Goal: Task Accomplishment & Management: Manage account settings

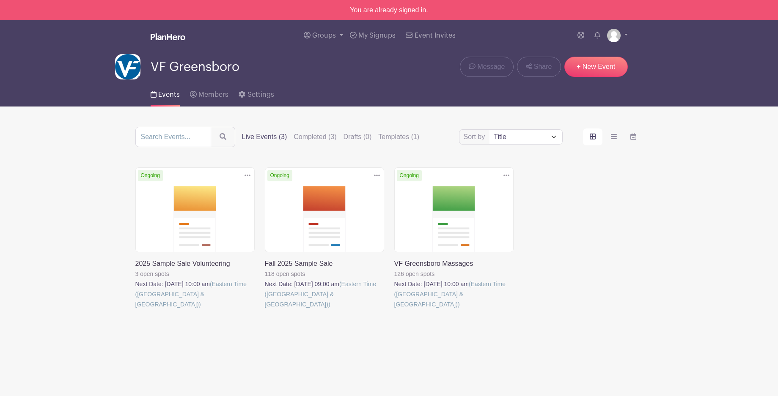
click at [265, 310] on link at bounding box center [265, 310] width 0 height 0
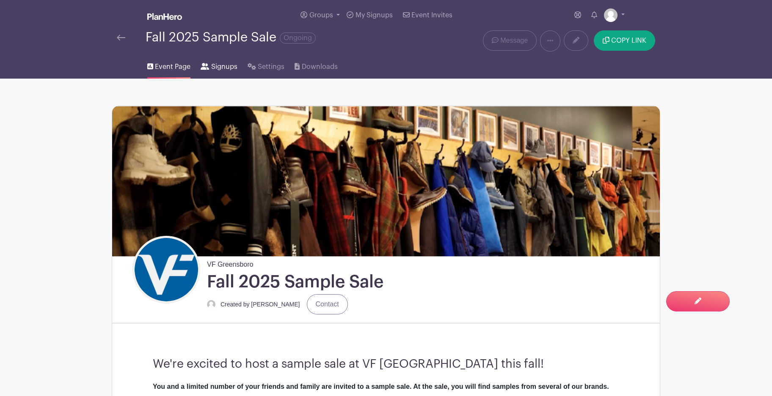
click at [222, 73] on link "Signups" at bounding box center [219, 65] width 36 height 27
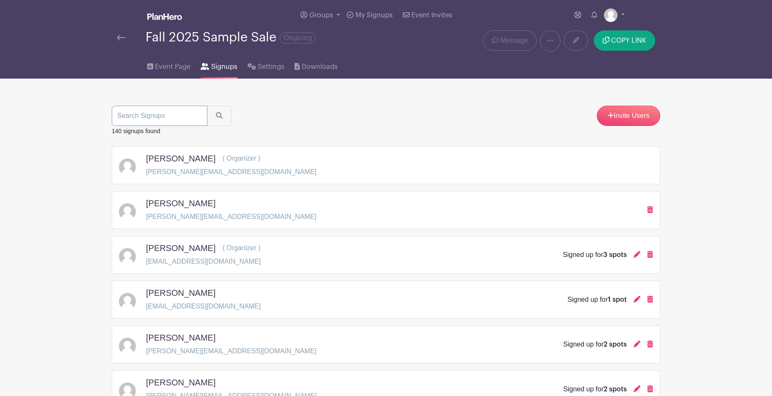
click at [151, 124] on input "search" at bounding box center [160, 116] width 96 height 20
type input "clari"
click at [212, 117] on button "submit" at bounding box center [219, 116] width 25 height 20
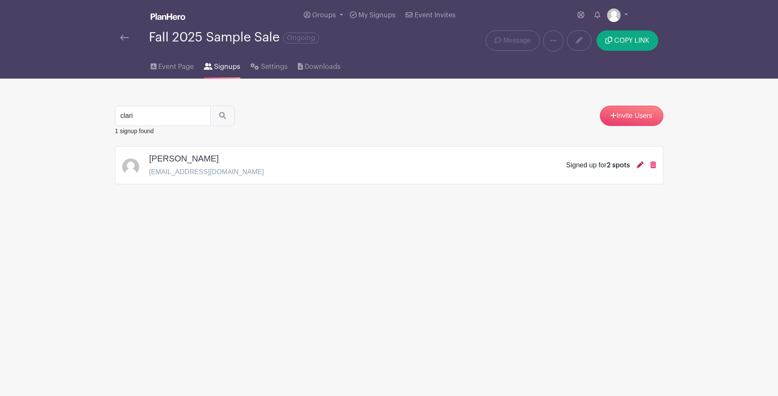
click at [637, 166] on icon at bounding box center [640, 165] width 7 height 7
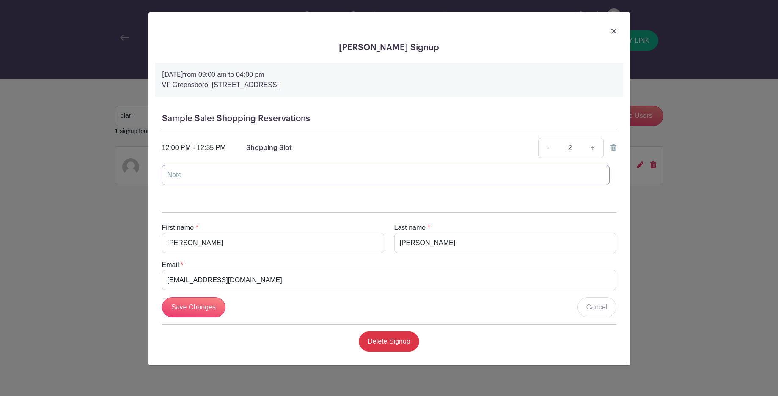
click at [186, 182] on input "text" at bounding box center [386, 175] width 448 height 20
type input "[PERSON_NAME]-Guest"
click at [178, 308] on input "Save Changes" at bounding box center [193, 307] width 63 height 20
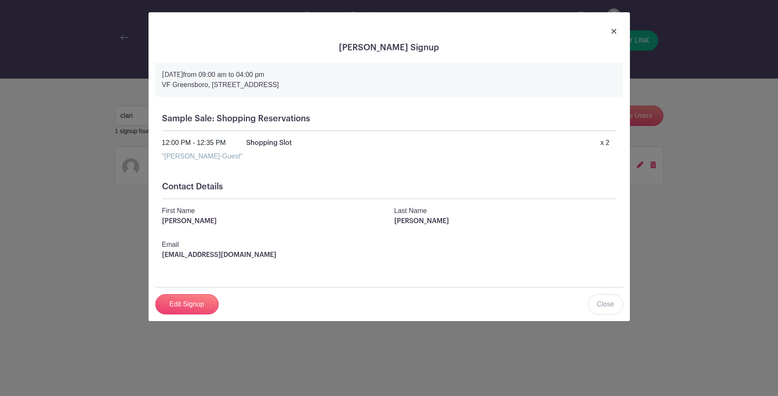
click at [617, 32] on div at bounding box center [389, 31] width 468 height 24
click at [612, 31] on img at bounding box center [613, 31] width 5 height 5
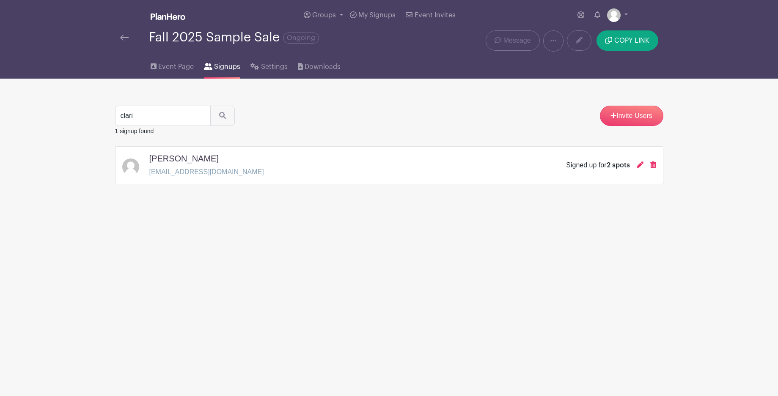
click at [211, 66] on icon at bounding box center [208, 66] width 8 height 7
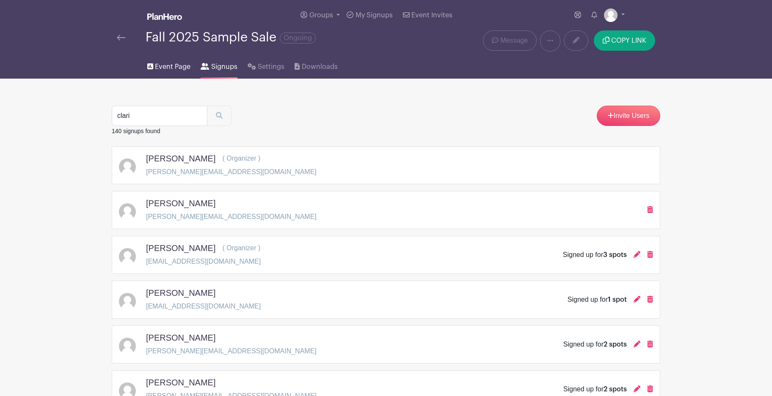
click at [162, 61] on link "Event Page" at bounding box center [168, 65] width 43 height 27
